Goal: Communication & Community: Answer question/provide support

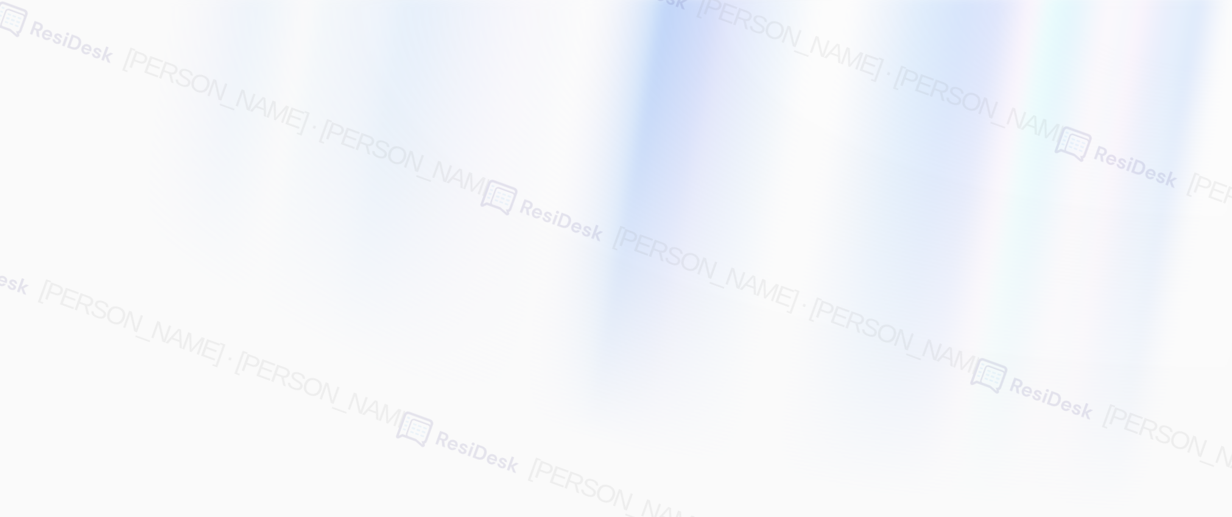
type input "automated-surveys-nolan-maria.esguerra@nolan.com"
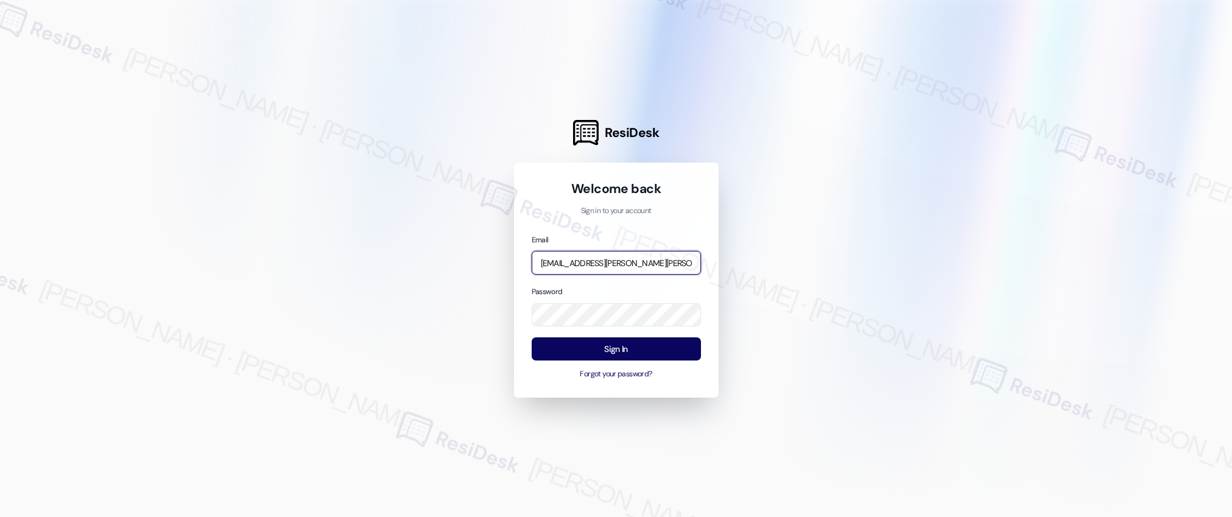
click at [608, 264] on input "automated-surveys-nolan-maria.esguerra@nolan.com" at bounding box center [616, 263] width 169 height 24
type input "automated-surveys-birchstone_residential-resen.two@birchstone_residential.com"
click at [649, 262] on input "automated-surveys-birchstone_residential-resen.two@birchstone_residential.com" at bounding box center [616, 263] width 169 height 24
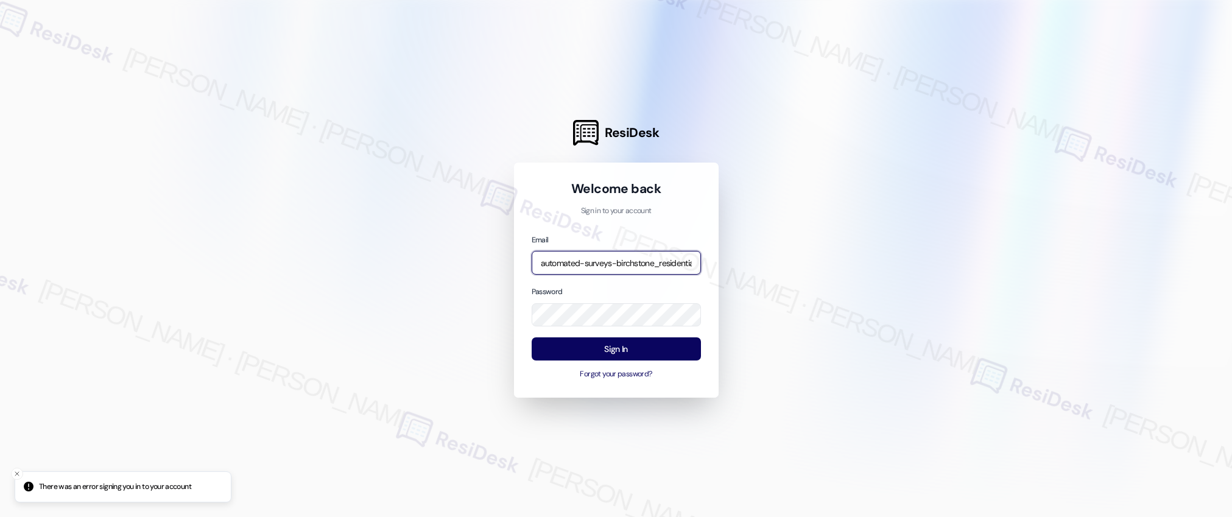
click at [649, 262] on input "automated-surveys-birchstone_residential-resen.two@birchstone_residential.com" at bounding box center [616, 263] width 169 height 24
type input "automated-surveys-affinity_property-resen.two@affinity_property.com"
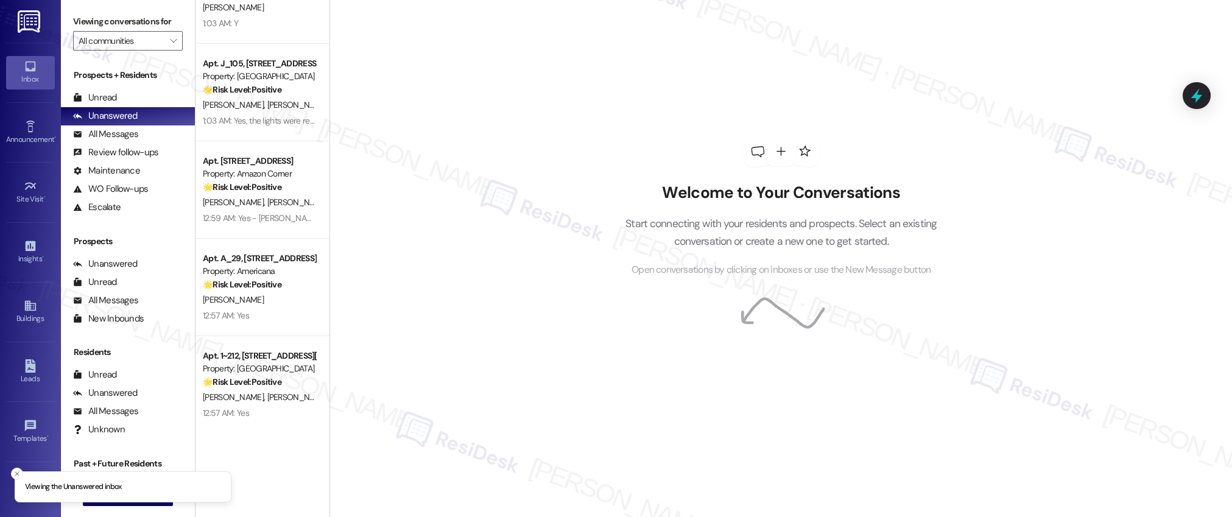
scroll to position [2882, 0]
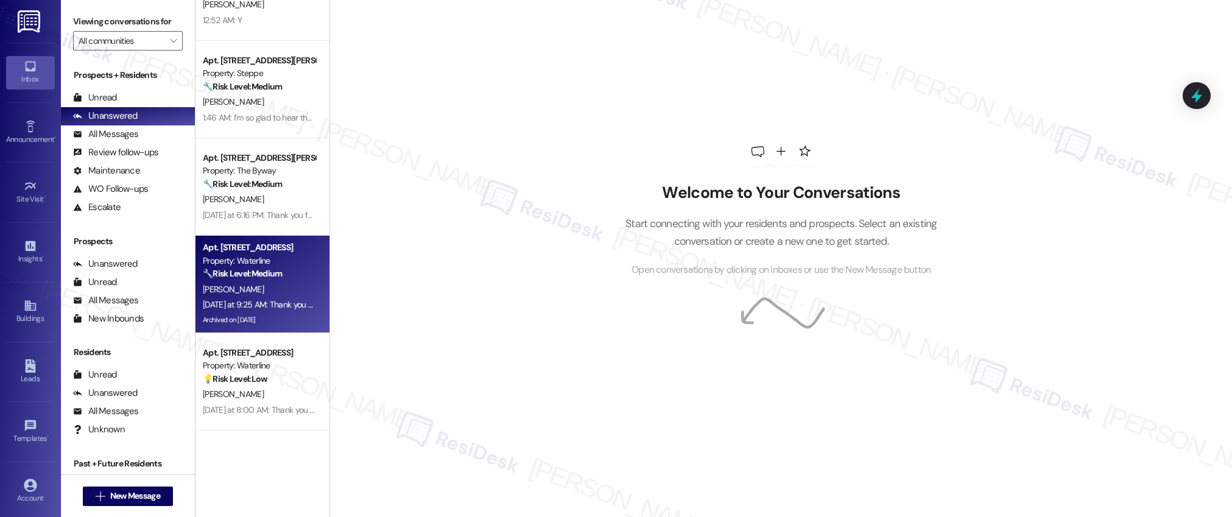
click at [283, 298] on div "Yesterday at 9:25 AM: Thank you for your message. Our offices are currently clo…" at bounding box center [259, 304] width 115 height 15
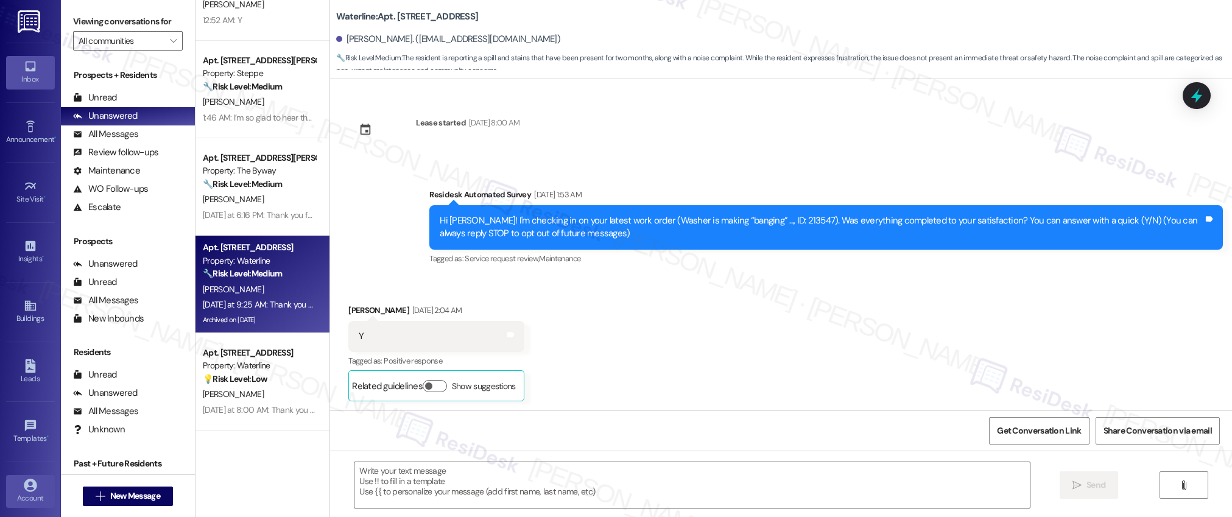
type textarea "Fetching suggested responses. Please feel free to read through the conversation…"
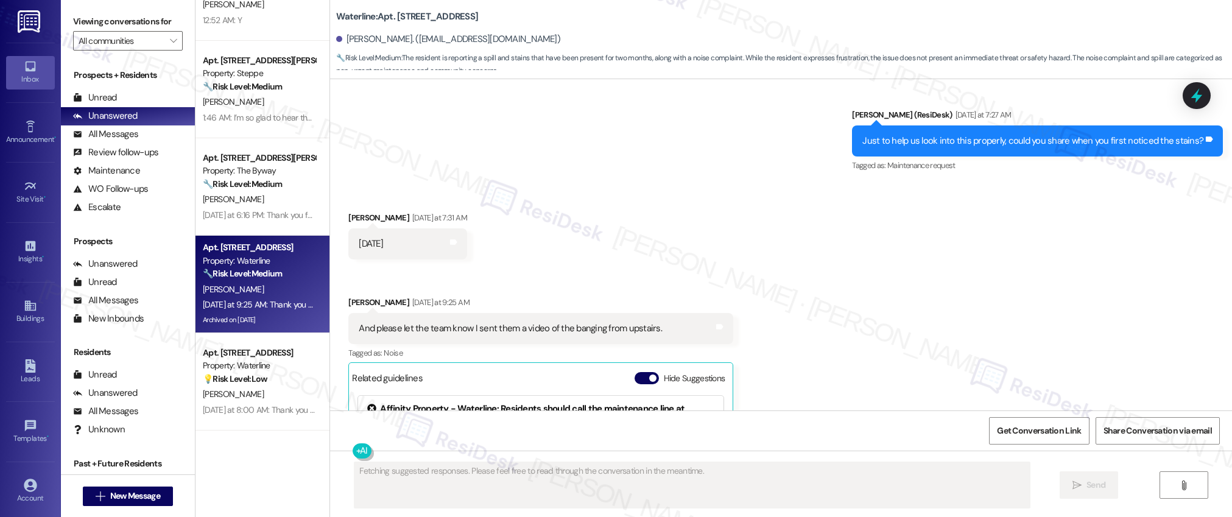
scroll to position [31652, 0]
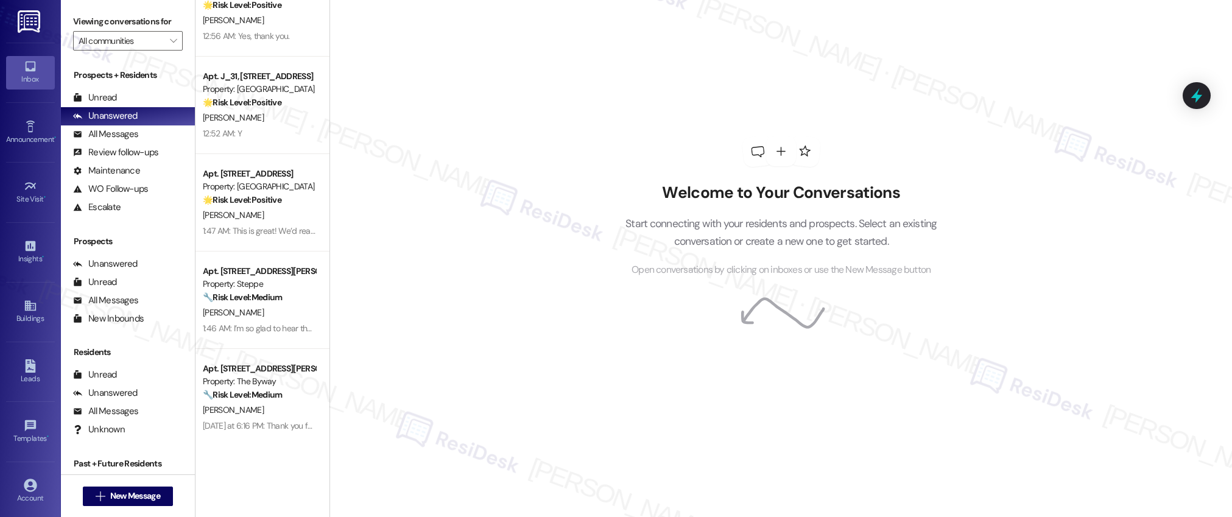
scroll to position [2882, 0]
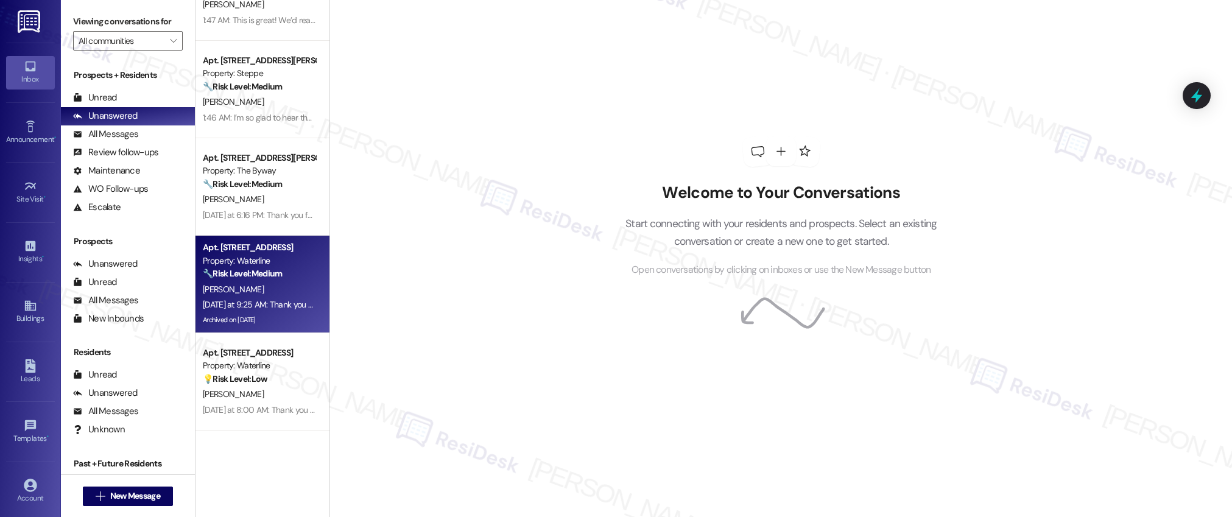
click at [250, 293] on div "[PERSON_NAME]" at bounding box center [259, 289] width 115 height 15
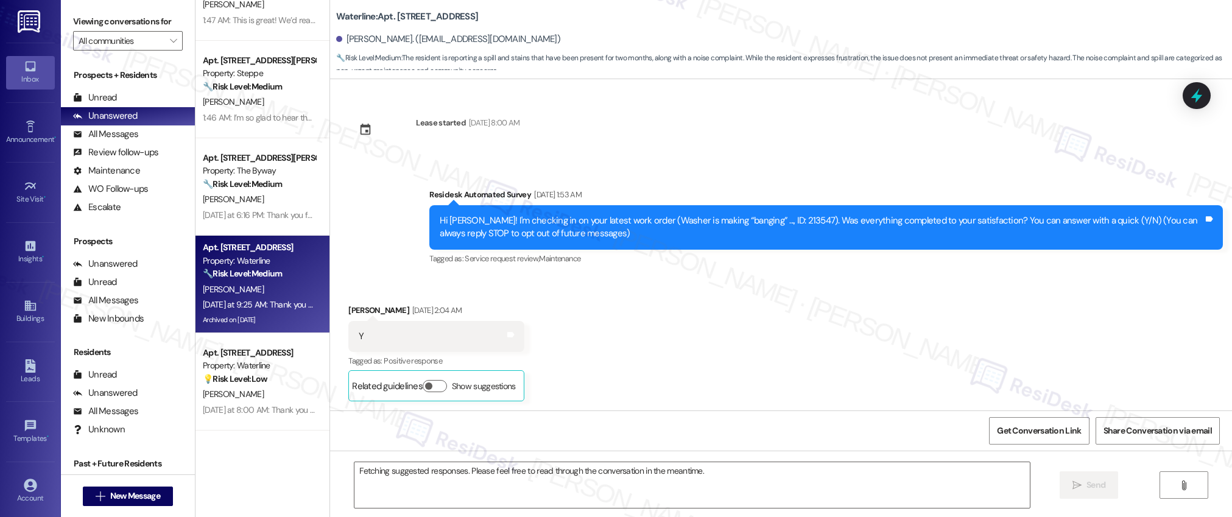
scroll to position [31652, 0]
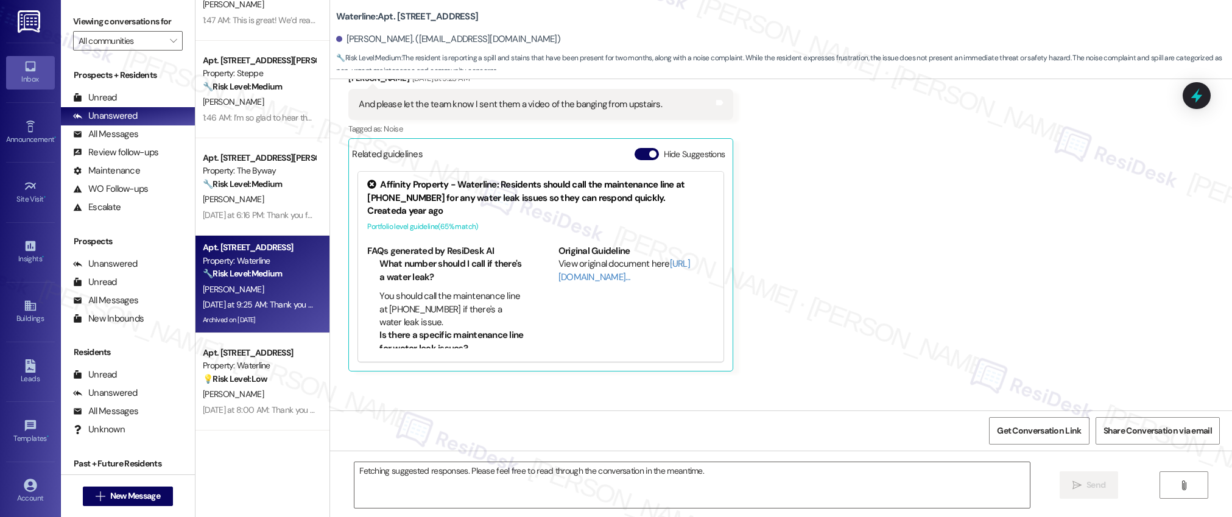
click at [251, 293] on div "[PERSON_NAME]" at bounding box center [259, 289] width 115 height 15
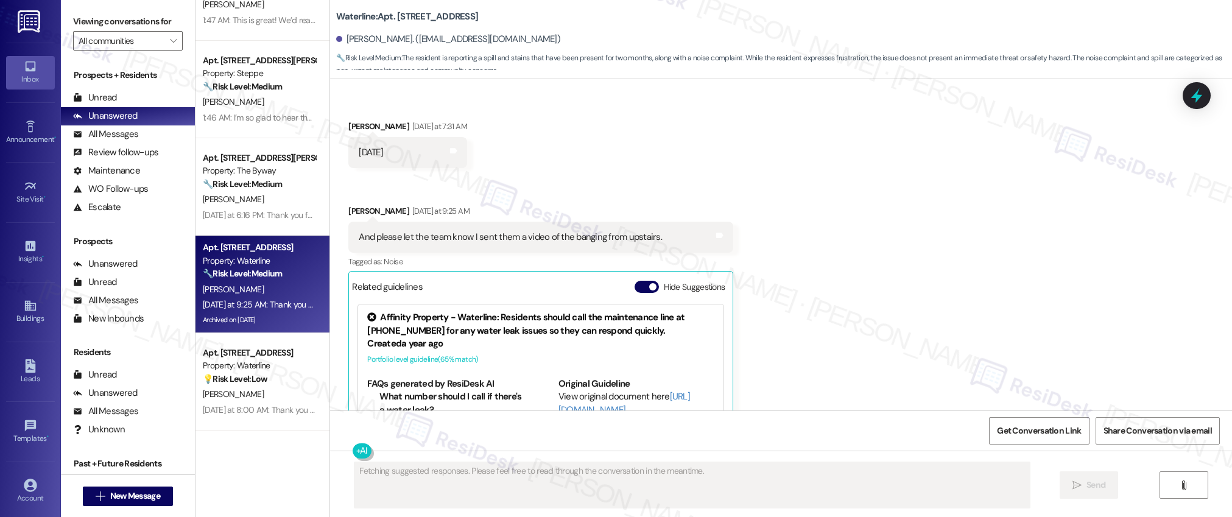
scroll to position [31515, 0]
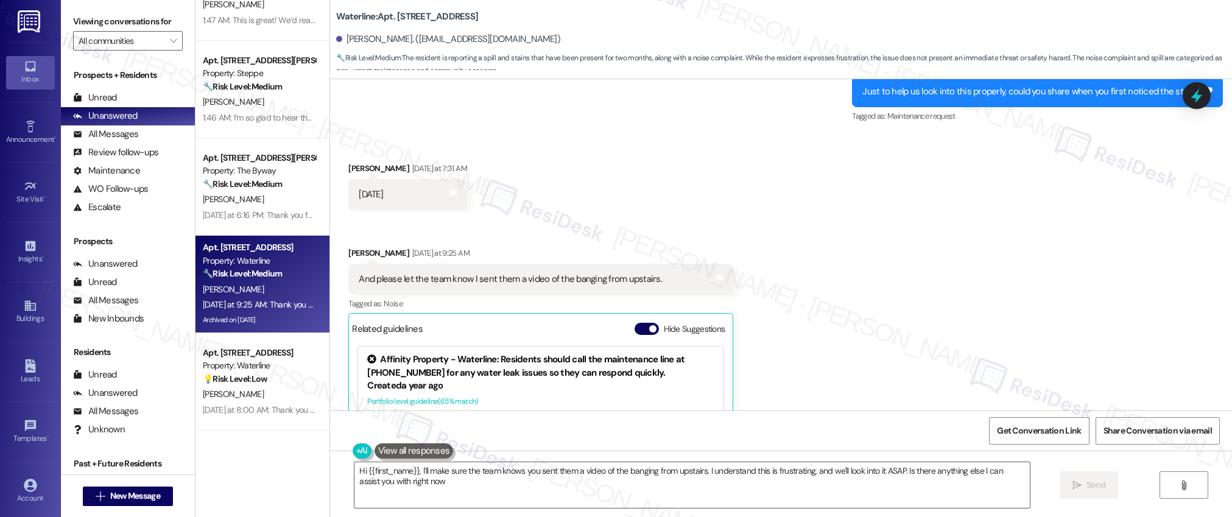
type textarea "Hi {{first_name}}, I'll make sure the team knows you sent them a video of the b…"
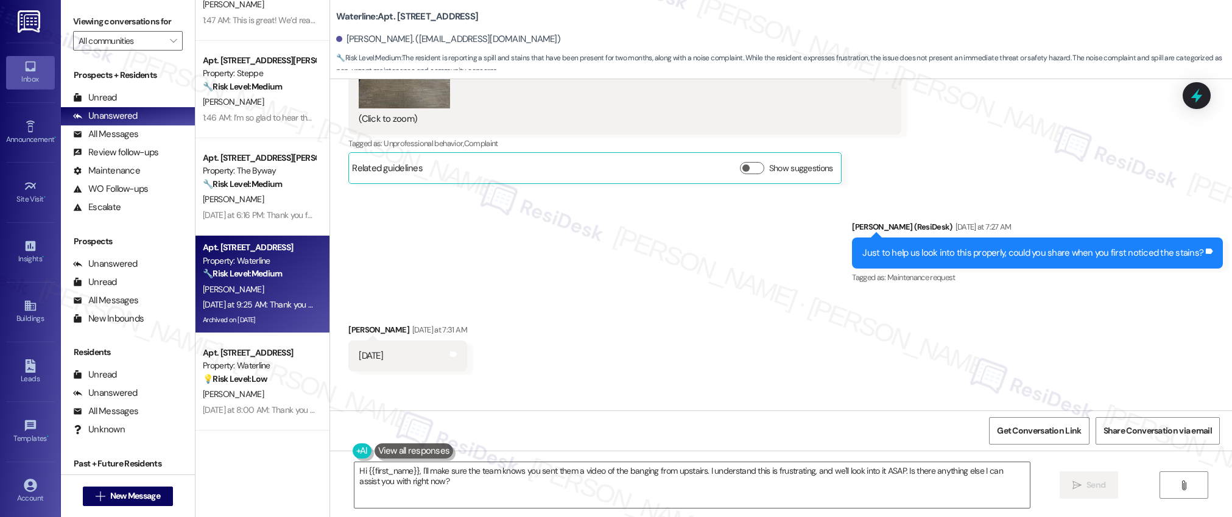
scroll to position [31317, 0]
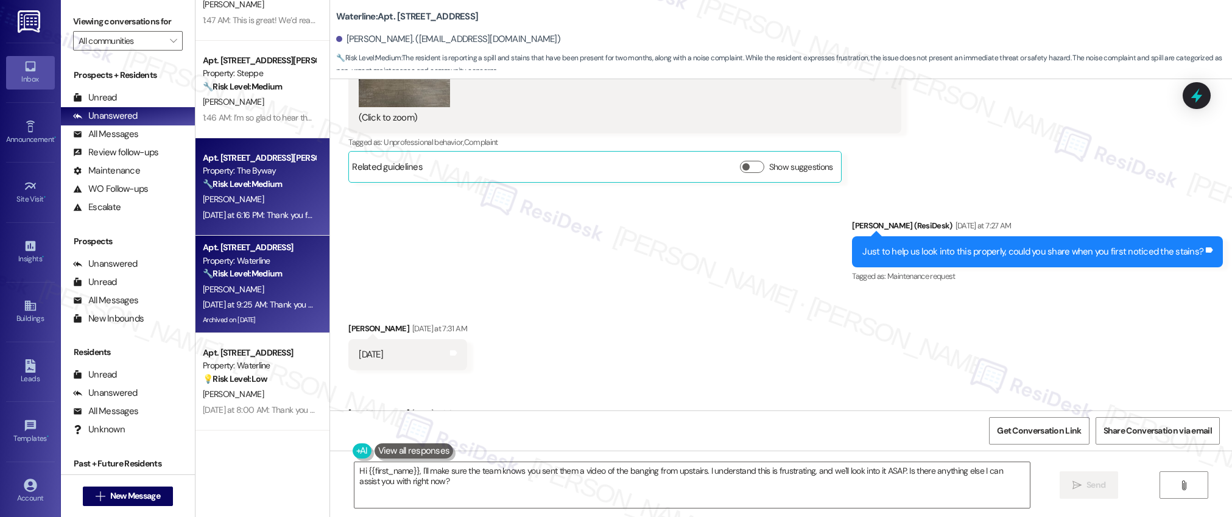
click at [203, 200] on span "[PERSON_NAME]" at bounding box center [233, 199] width 61 height 11
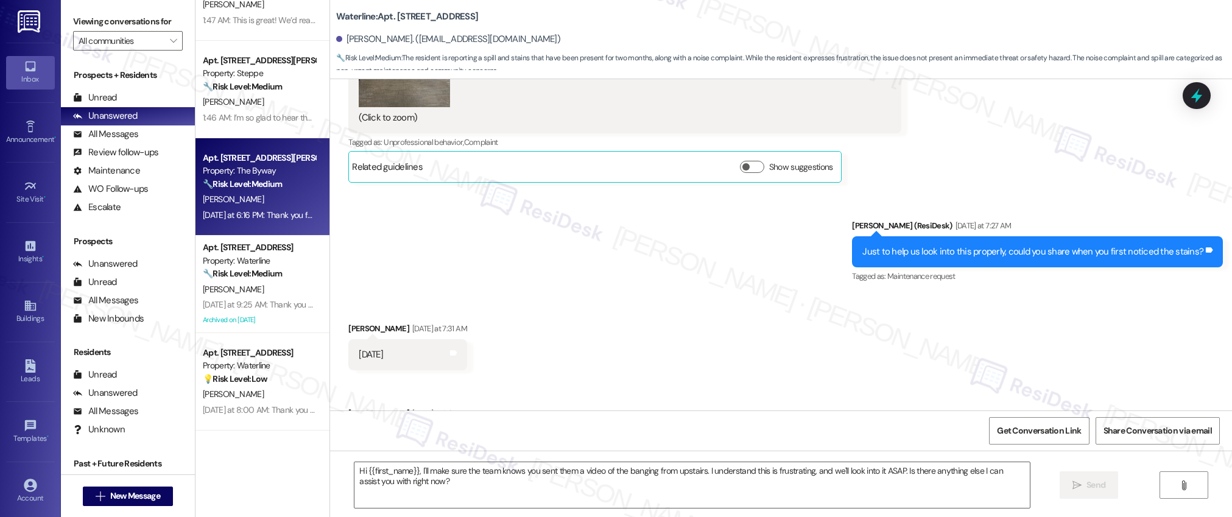
type textarea "Fetching suggested responses. Please feel free to read through the conversation…"
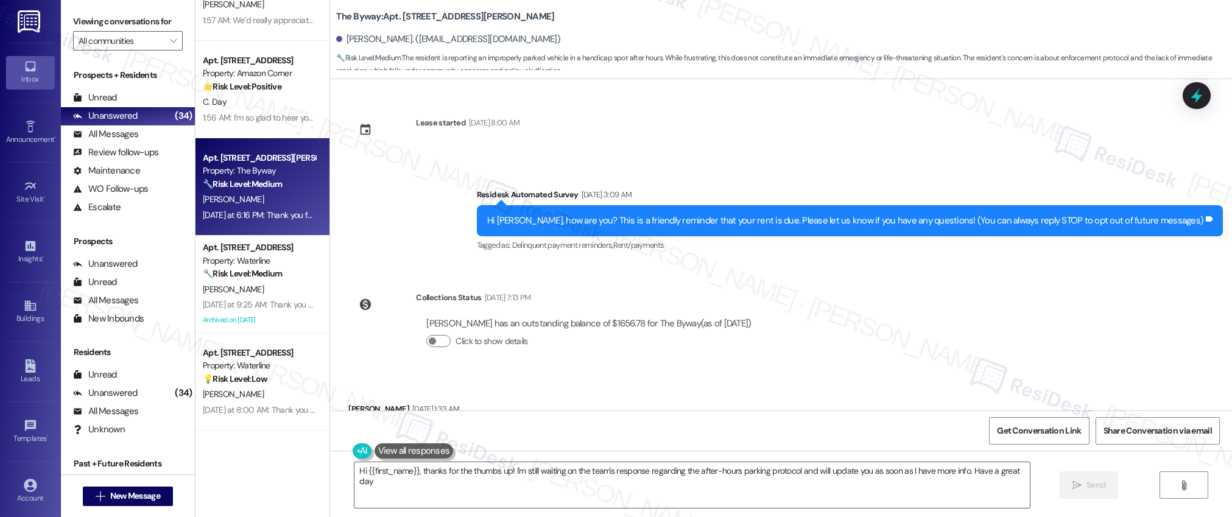
type textarea "Hi {{first_name}}, thanks for the thumbs up! I'm still waiting on the team's re…"
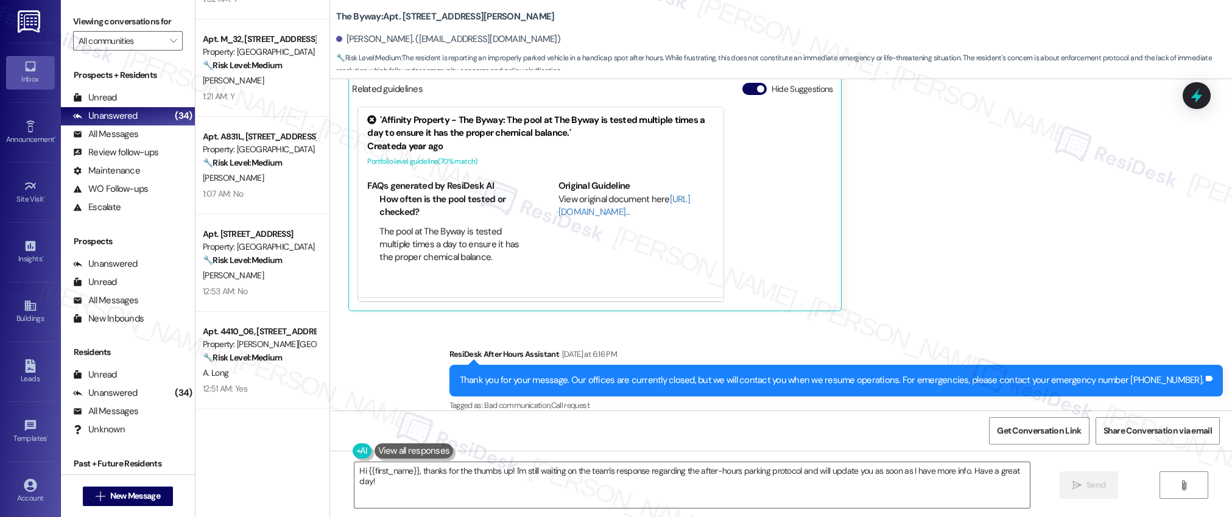
scroll to position [0, 0]
